Goal: Use online tool/utility: Utilize a website feature to perform a specific function

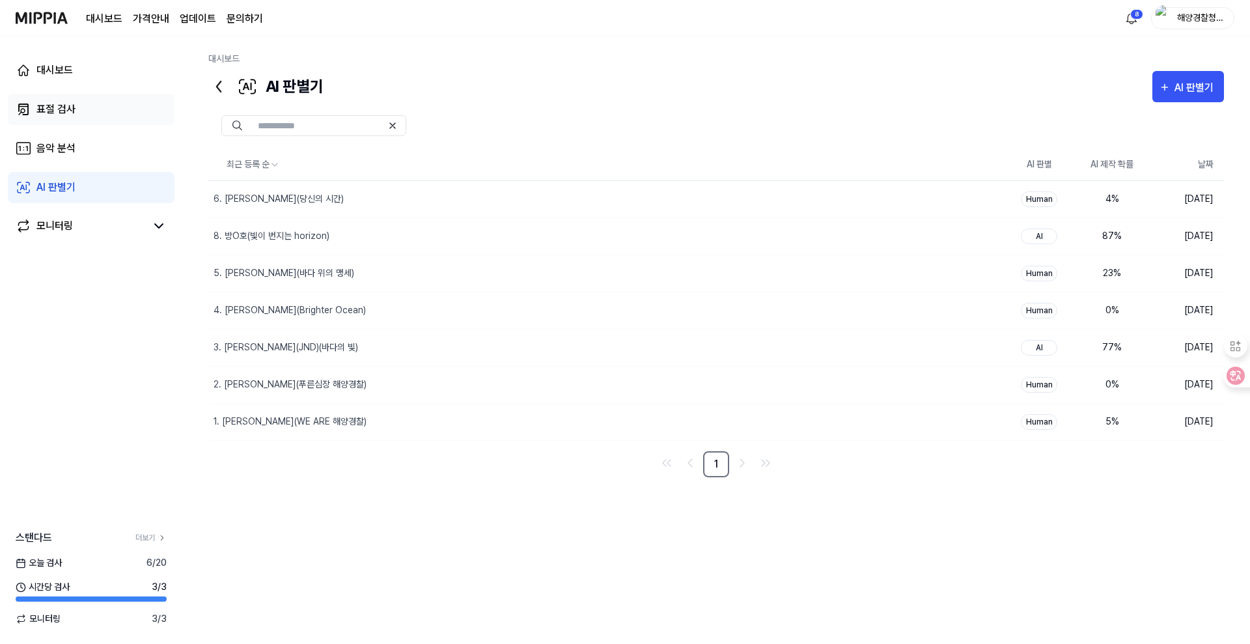
click at [65, 105] on div "표절 검사" at bounding box center [55, 110] width 39 height 16
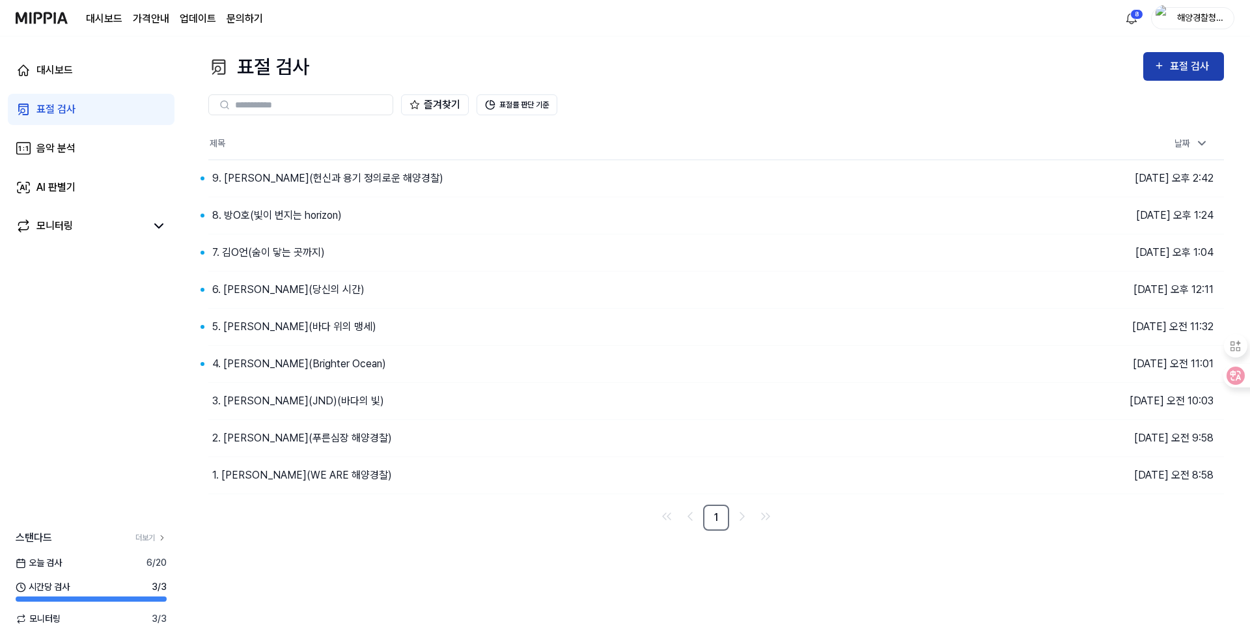
click at [1180, 68] on div "표절 검사" at bounding box center [1192, 66] width 44 height 17
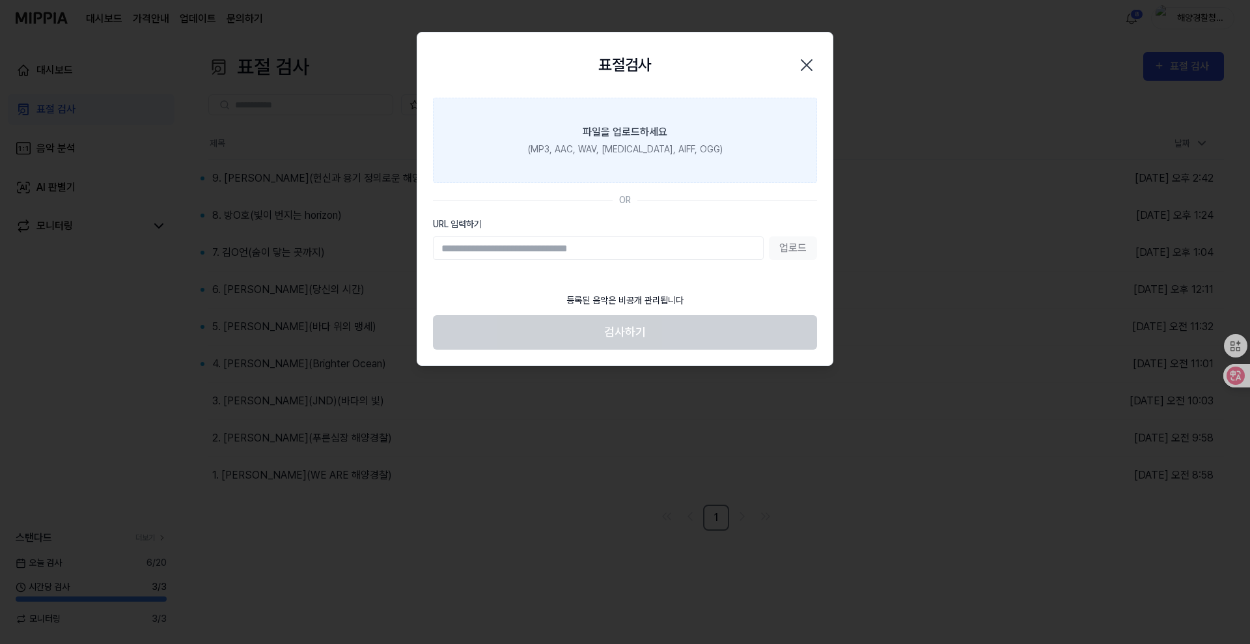
click at [658, 159] on label "파일을 업로드하세요 (MP3, AAC, WAV, [MEDICAL_DATA], AIFF, OGG)" at bounding box center [625, 140] width 384 height 85
click at [617, 146] on div "(MP3, AAC, WAV, [MEDICAL_DATA], AIFF, OGG)" at bounding box center [625, 150] width 195 height 14
click at [0, 0] on input "파일을 업로드하세요 (MP3, AAC, WAV, [MEDICAL_DATA], AIFF, OGG)" at bounding box center [0, 0] width 0 height 0
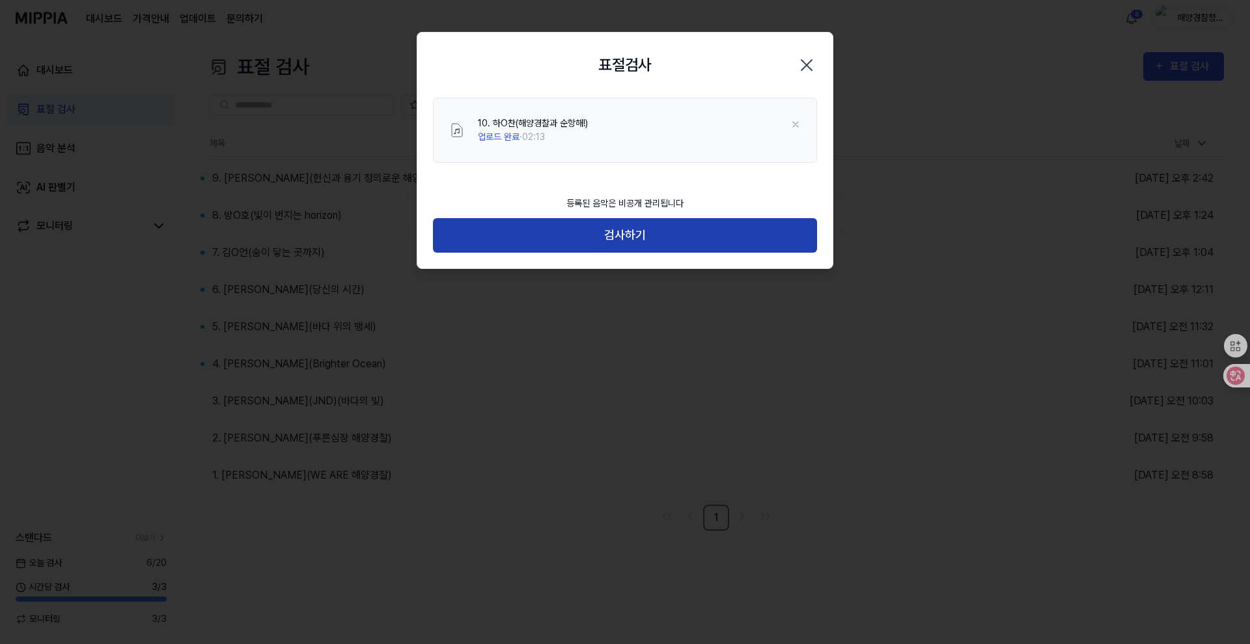
click at [626, 232] on button "검사하기" at bounding box center [625, 235] width 384 height 34
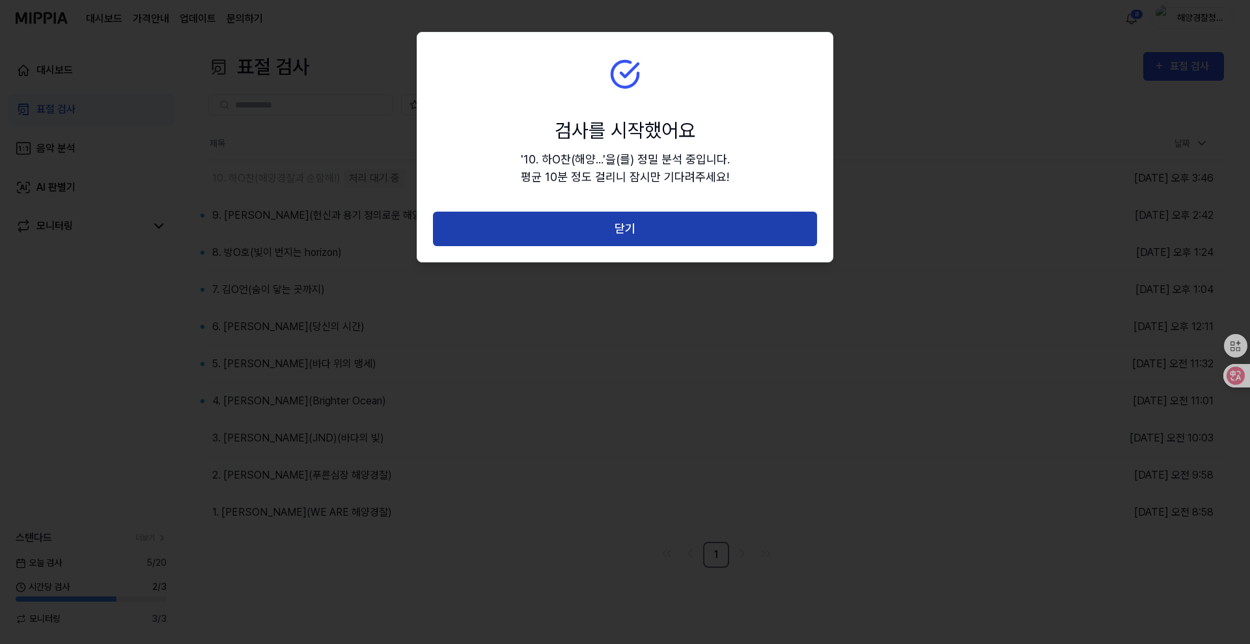
click at [624, 232] on button "닫기" at bounding box center [625, 229] width 384 height 34
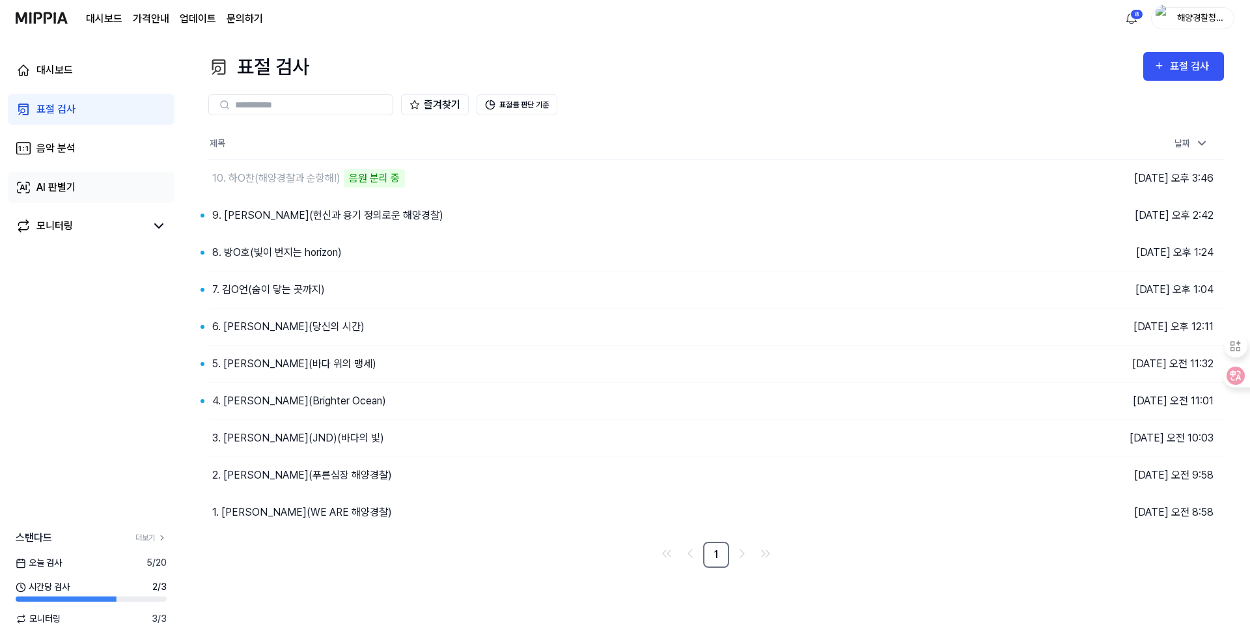
click at [63, 189] on div "AI 판별기" at bounding box center [55, 188] width 39 height 16
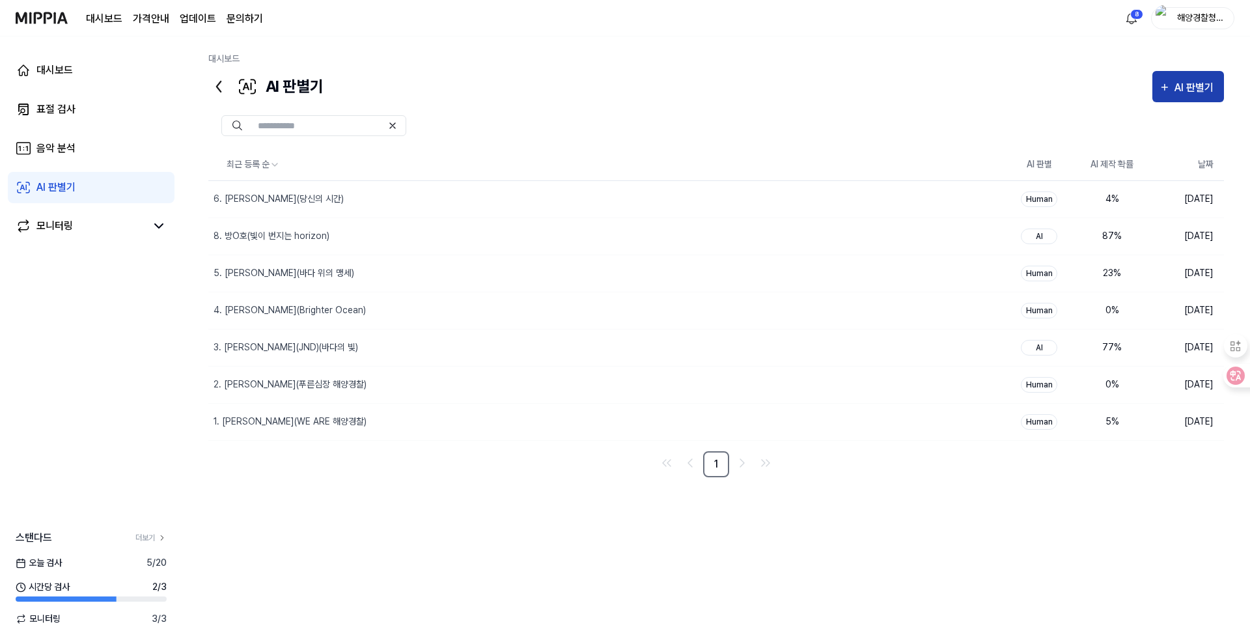
click at [1207, 82] on div "AI 판별기" at bounding box center [1195, 87] width 43 height 17
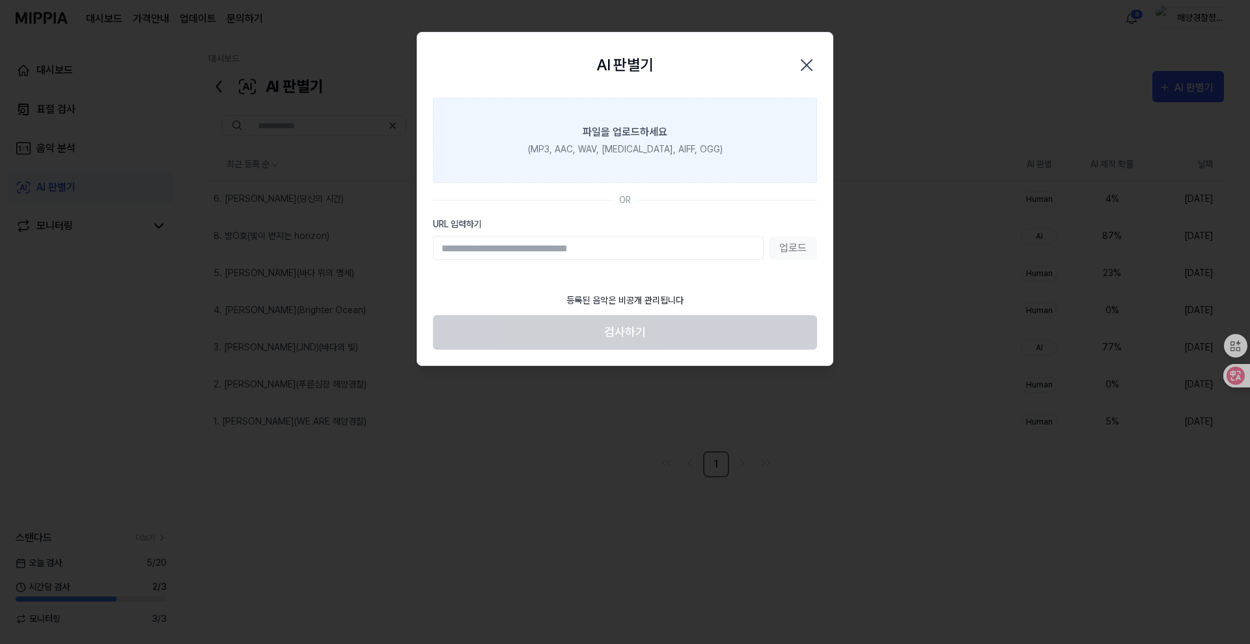
click at [641, 156] on div "(MP3, AAC, WAV, [MEDICAL_DATA], AIFF, OGG)" at bounding box center [625, 150] width 195 height 14
click at [0, 0] on input "파일을 업로드하세요 (MP3, AAC, WAV, [MEDICAL_DATA], AIFF, OGG)" at bounding box center [0, 0] width 0 height 0
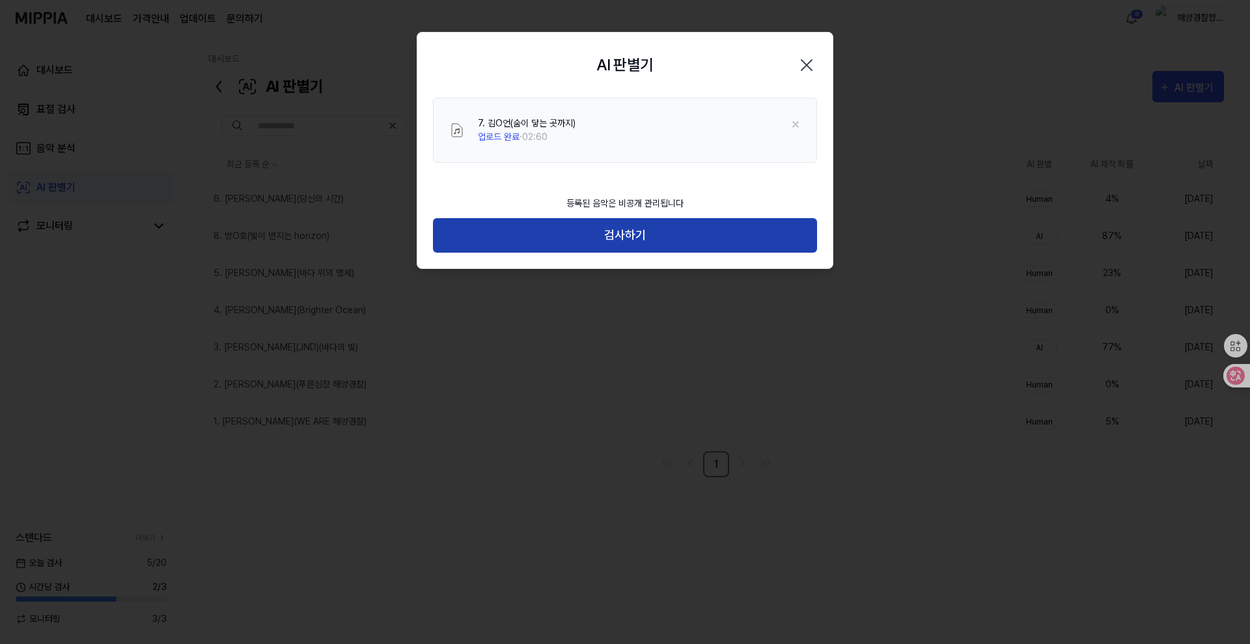
click at [616, 234] on button "검사하기" at bounding box center [625, 235] width 384 height 34
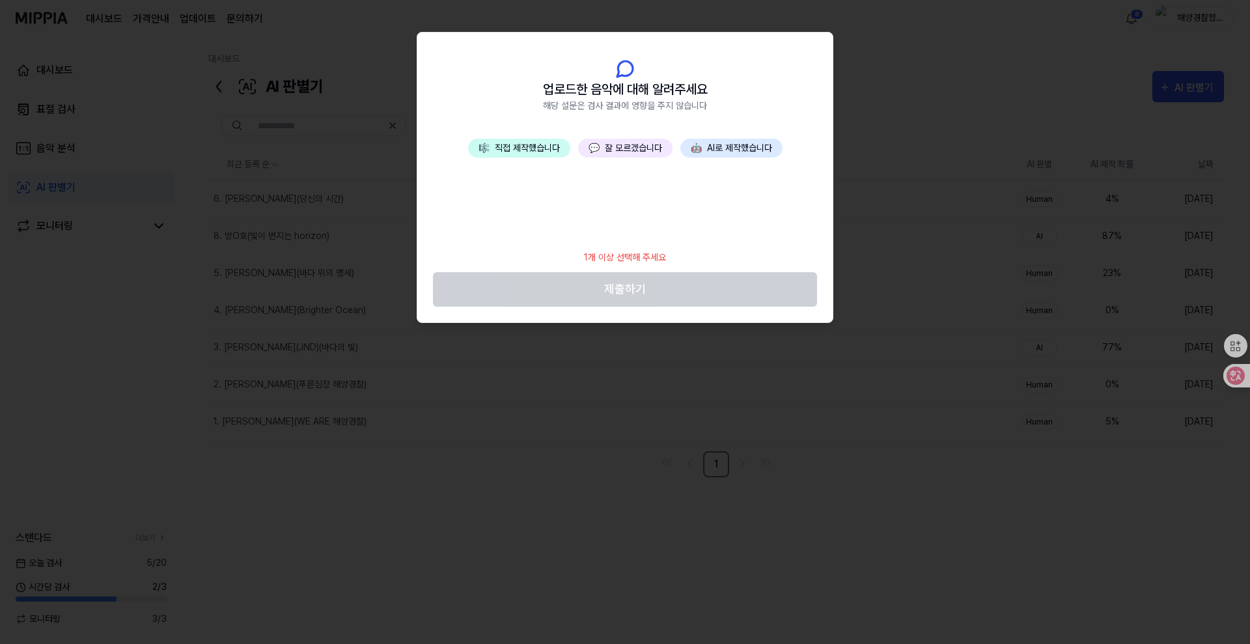
click at [629, 146] on button "💬 잘 모르겠습니다" at bounding box center [625, 148] width 94 height 19
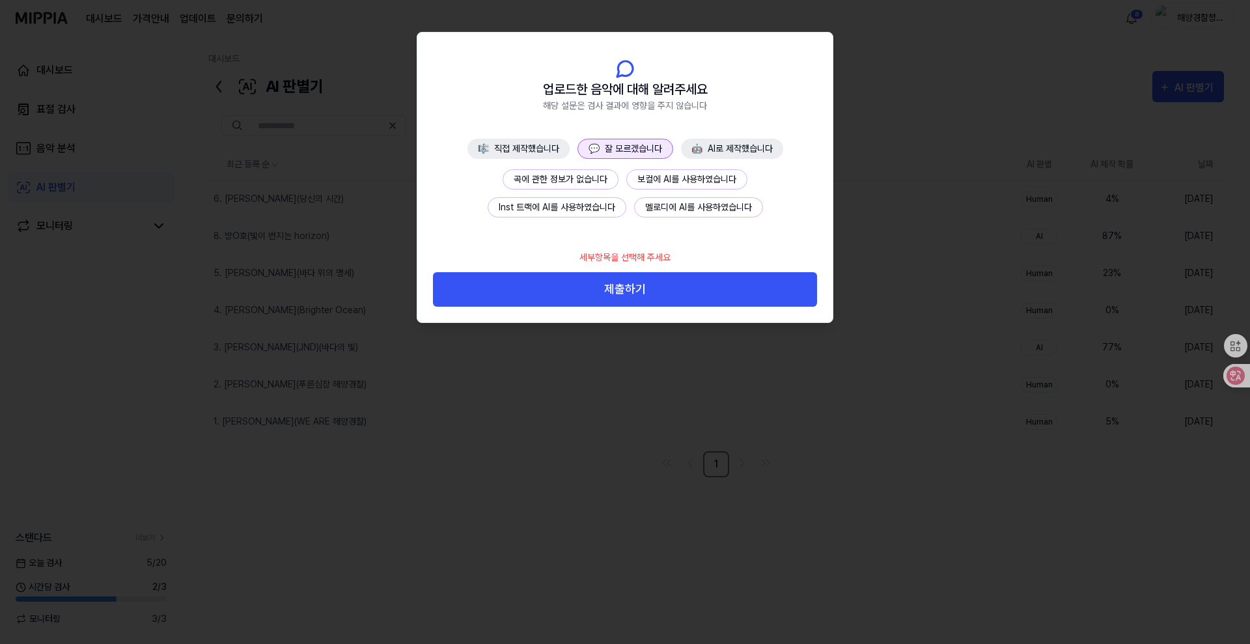
click at [551, 178] on button "곡에 관한 정보가 없습니다" at bounding box center [561, 179] width 116 height 20
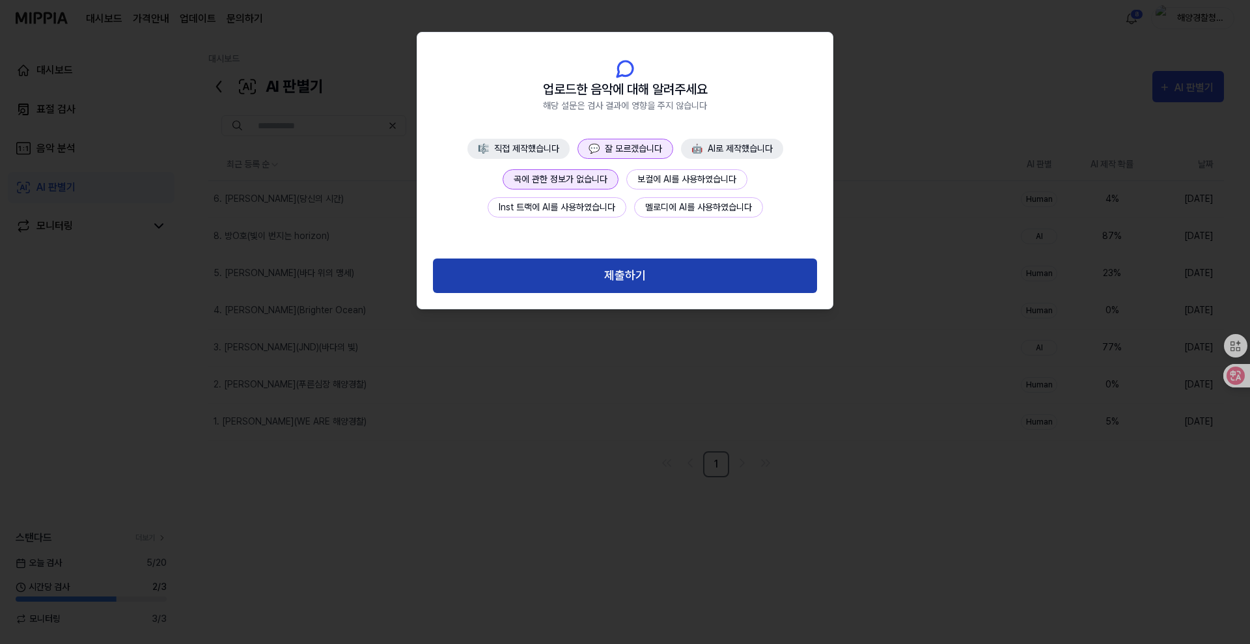
click at [631, 276] on button "제출하기" at bounding box center [625, 275] width 384 height 34
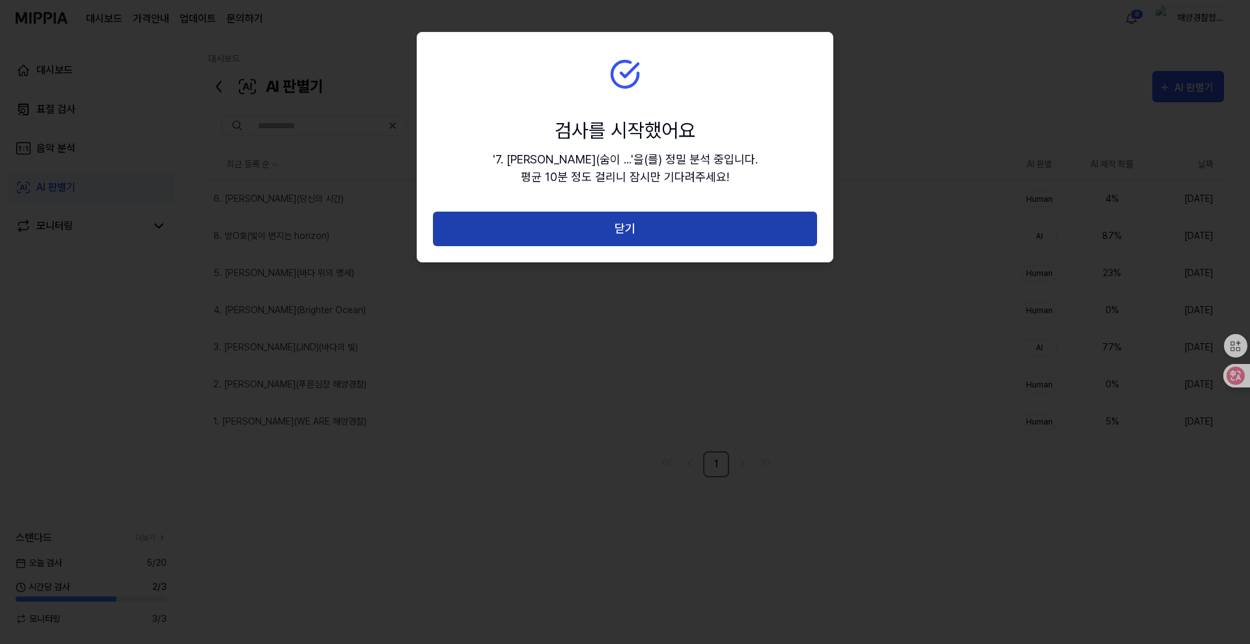
click at [629, 229] on button "닫기" at bounding box center [625, 229] width 384 height 34
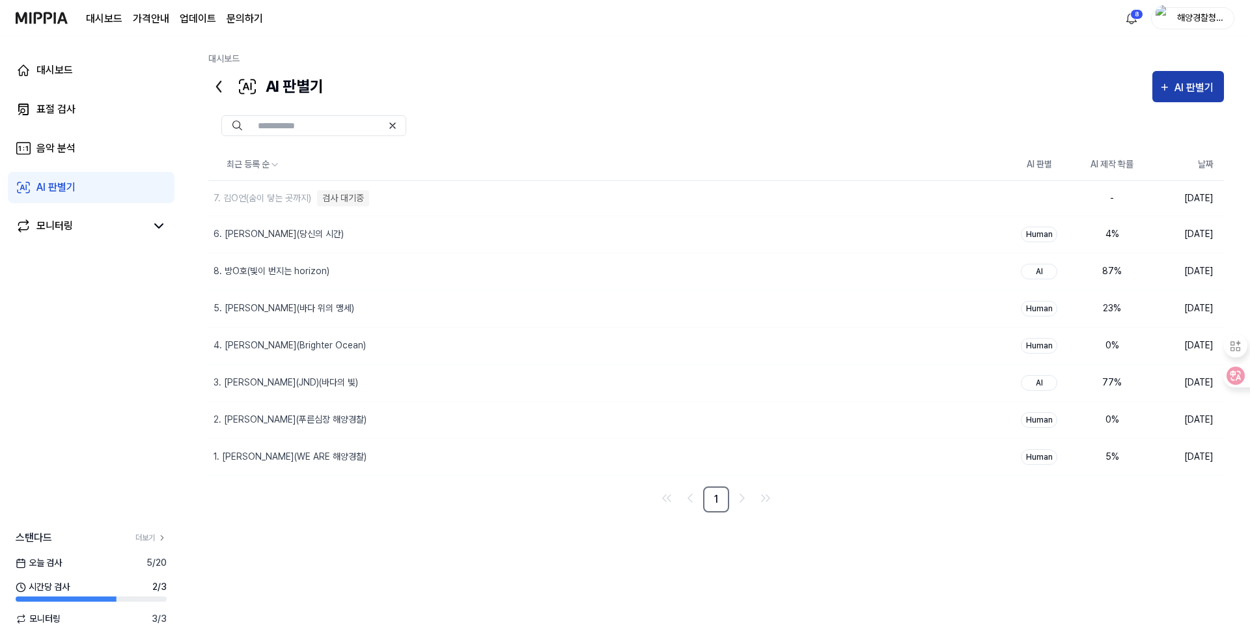
click at [1194, 95] on div "AI 판별기" at bounding box center [1195, 87] width 43 height 17
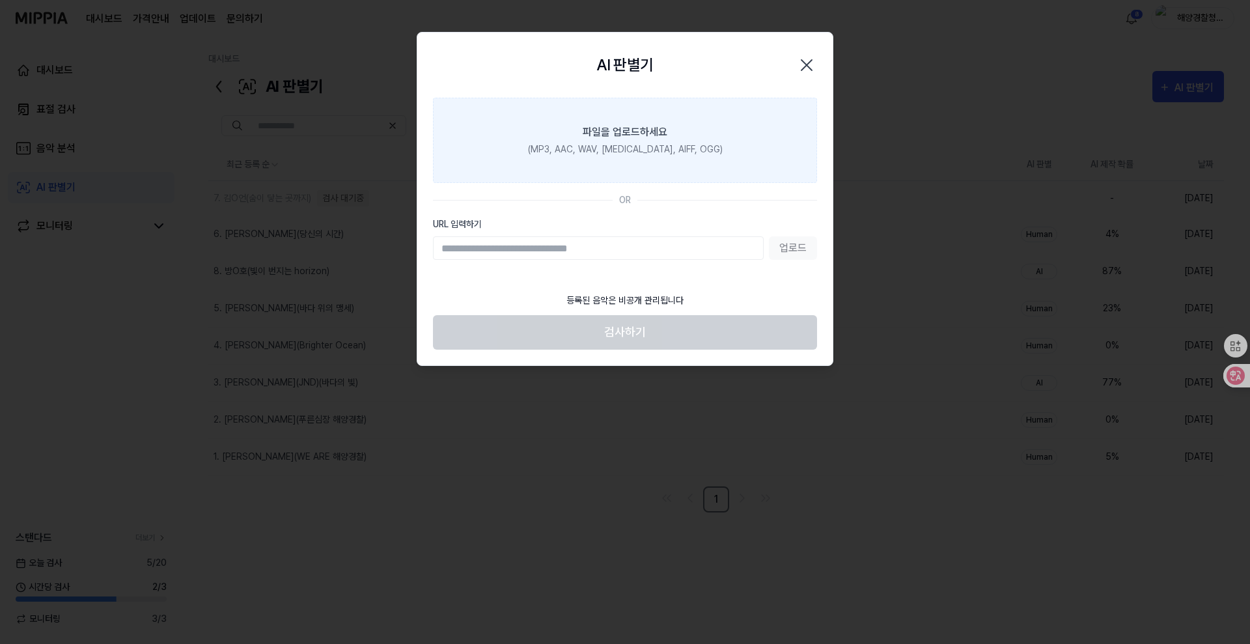
click at [644, 161] on label "파일을 업로드하세요 (MP3, AAC, WAV, [MEDICAL_DATA], AIFF, OGG)" at bounding box center [625, 140] width 384 height 85
click at [0, 0] on input "파일을 업로드하세요 (MP3, AAC, WAV, [MEDICAL_DATA], AIFF, OGG)" at bounding box center [0, 0] width 0 height 0
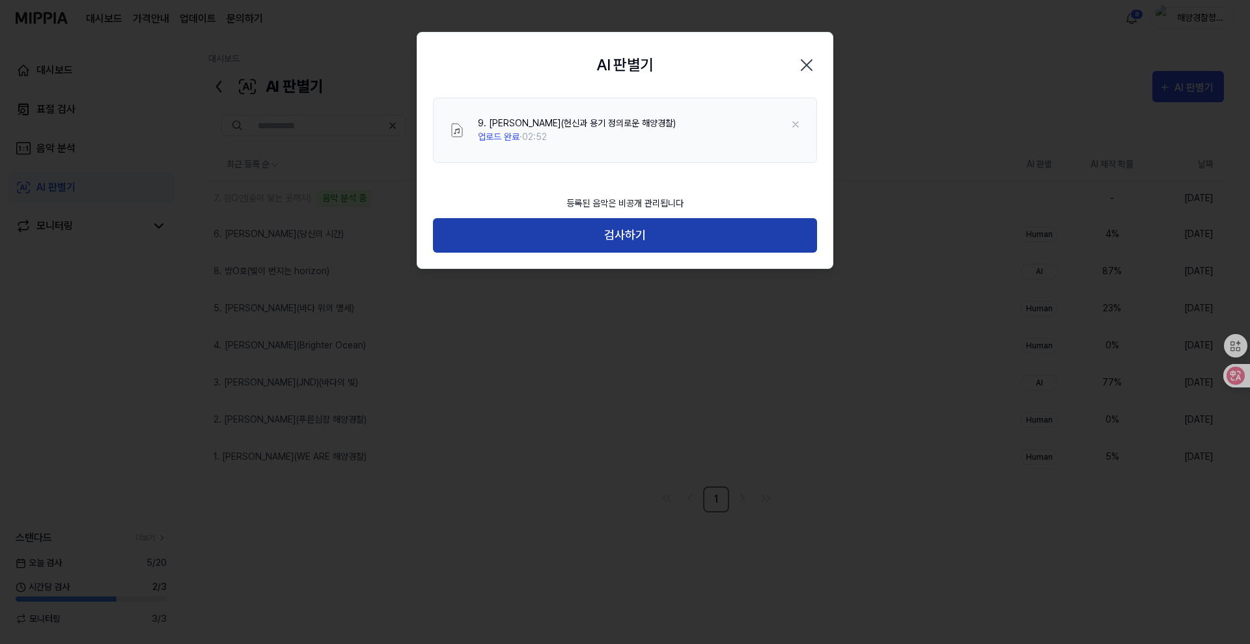
click at [650, 235] on button "검사하기" at bounding box center [625, 235] width 384 height 34
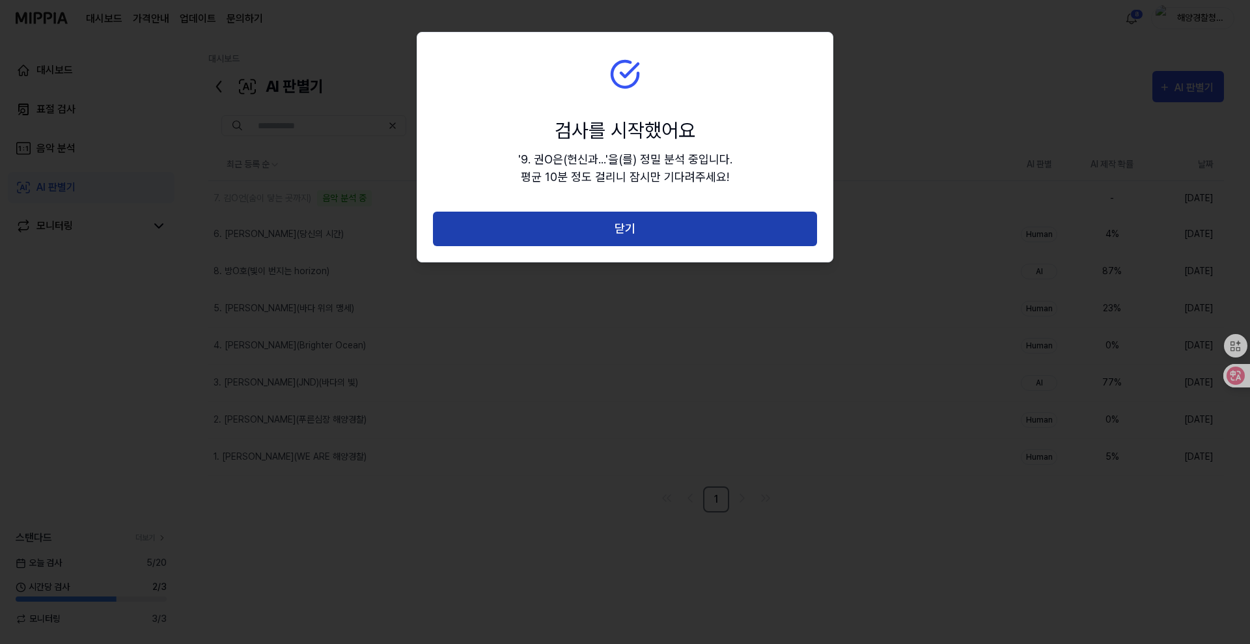
click at [648, 234] on button "닫기" at bounding box center [625, 229] width 384 height 34
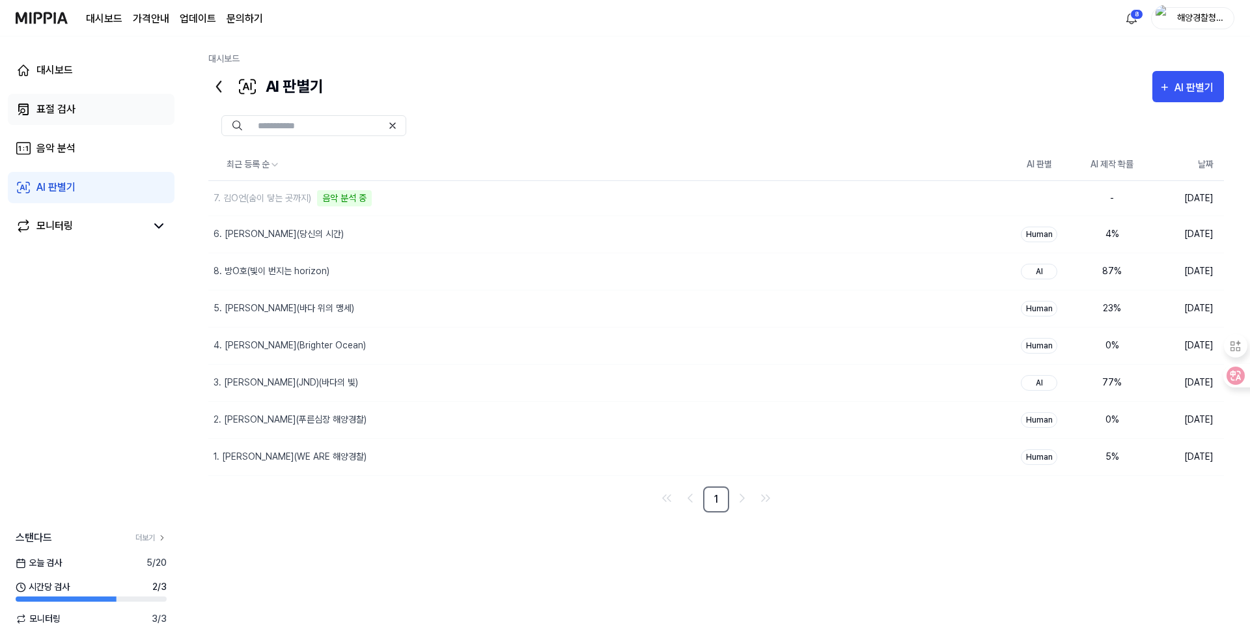
click at [73, 110] on div "표절 검사" at bounding box center [55, 110] width 39 height 16
